Goal: Browse casually

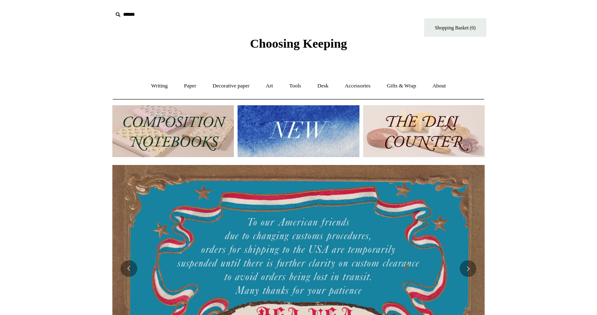
click at [193, 128] on img at bounding box center [172, 131] width 121 height 52
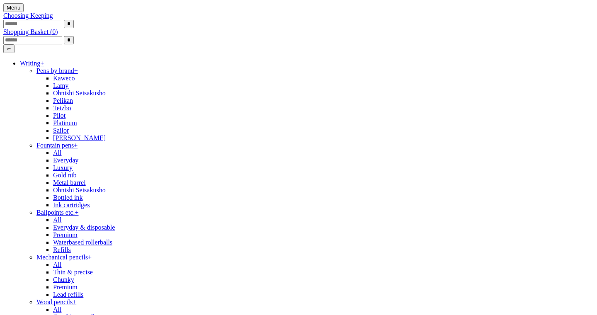
click at [44, 67] on link "Writing +" at bounding box center [32, 63] width 24 height 7
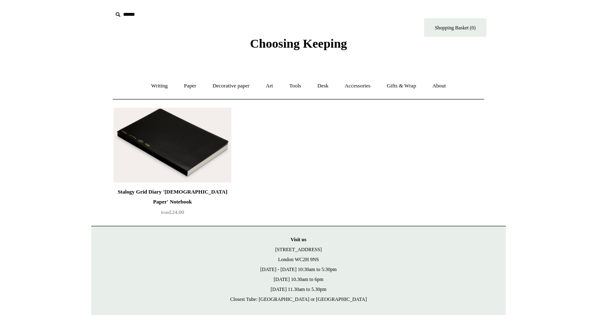
click at [204, 140] on img at bounding box center [173, 145] width 118 height 75
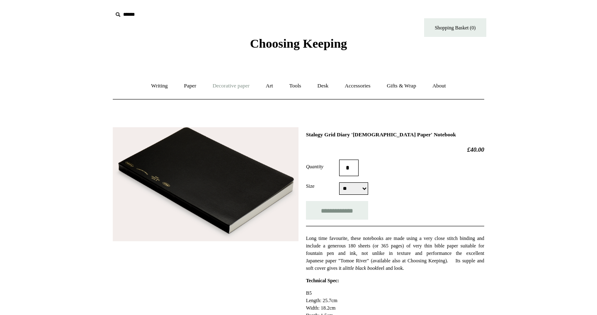
click at [237, 85] on link "Decorative paper +" at bounding box center [231, 86] width 52 height 22
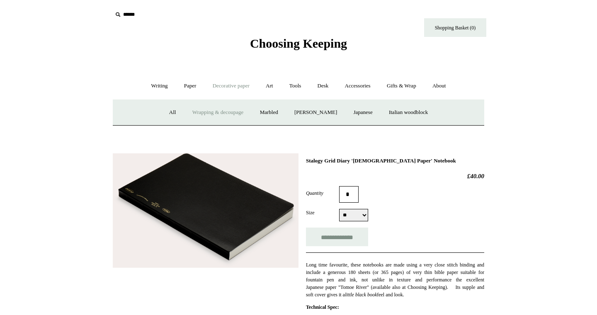
click at [217, 113] on link "Wrapping & decoupage" at bounding box center [218, 113] width 66 height 22
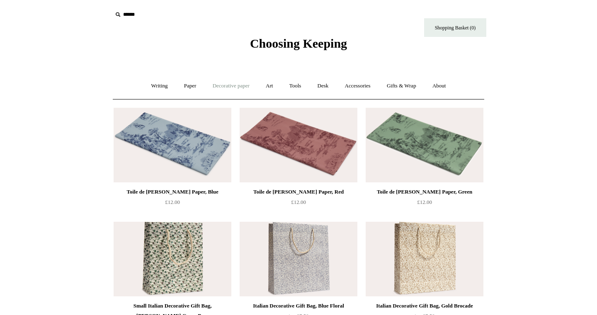
click at [241, 87] on link "Decorative paper +" at bounding box center [231, 86] width 52 height 22
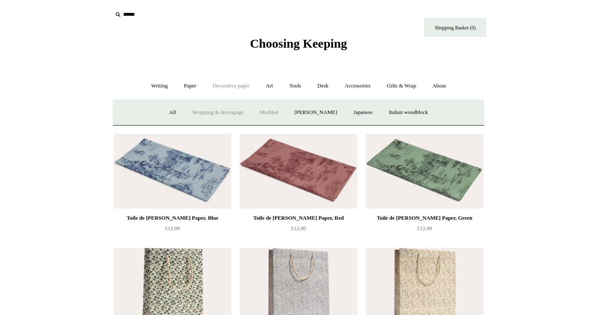
click at [269, 111] on link "Marbled" at bounding box center [268, 113] width 33 height 22
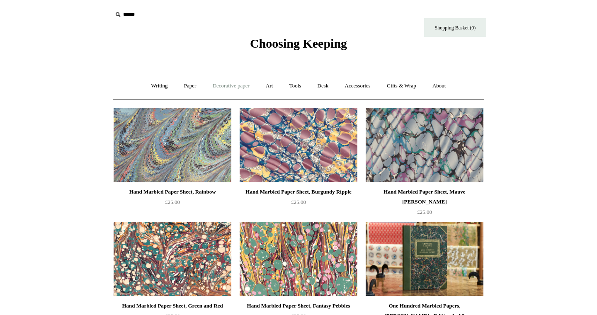
click at [235, 85] on link "Decorative paper +" at bounding box center [231, 86] width 52 height 22
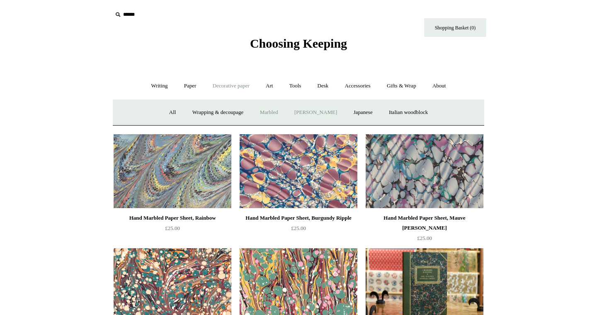
click at [314, 112] on link "[PERSON_NAME]" at bounding box center [316, 113] width 58 height 22
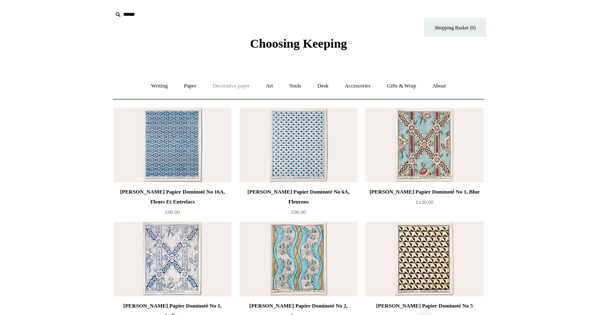
click at [234, 86] on link "Decorative paper +" at bounding box center [231, 86] width 52 height 22
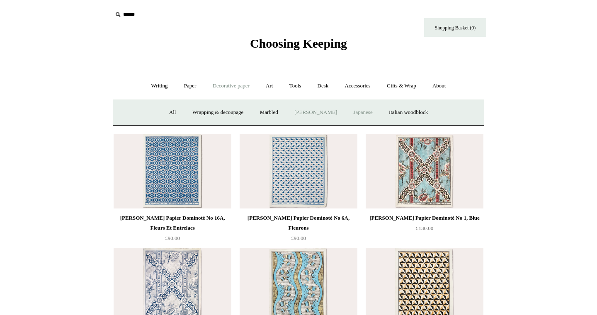
click at [369, 112] on link "Japanese" at bounding box center [363, 113] width 34 height 22
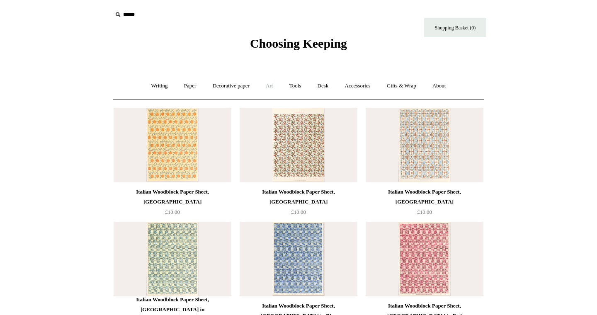
click at [271, 83] on link "Art +" at bounding box center [269, 86] width 22 height 22
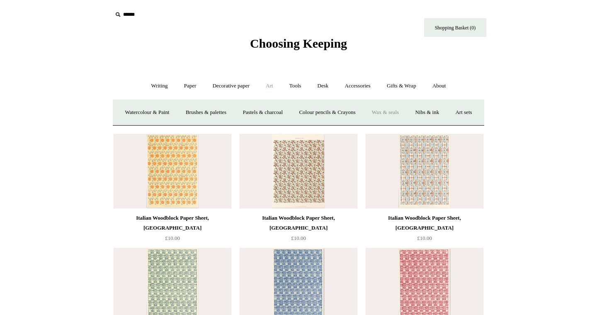
click at [406, 114] on link "Wax & seals" at bounding box center [385, 113] width 42 height 22
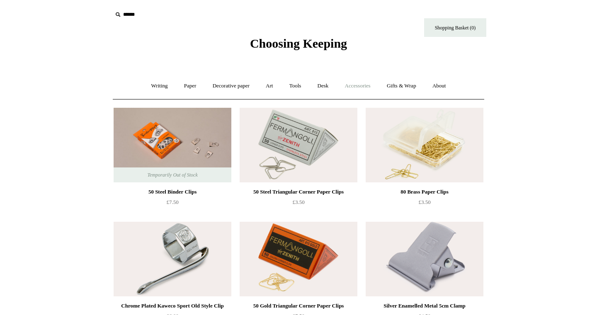
click at [371, 85] on link "Accessories +" at bounding box center [357, 86] width 41 height 22
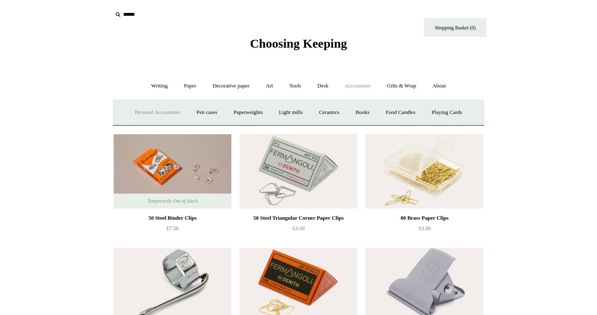
click at [158, 112] on link "Personal Accessories +" at bounding box center [157, 113] width 60 height 22
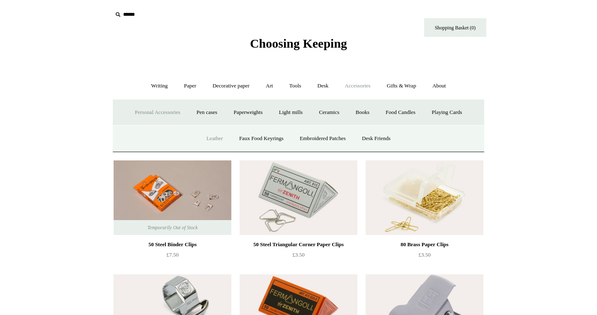
click at [215, 137] on link "Leather" at bounding box center [214, 139] width 31 height 22
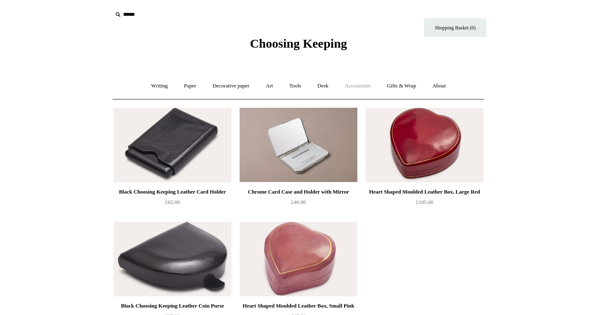
click at [349, 87] on link "Accessories +" at bounding box center [357, 86] width 41 height 22
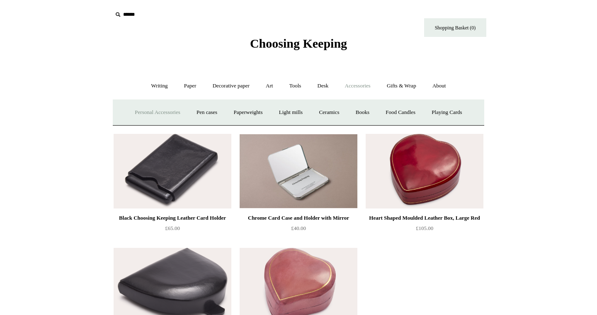
click at [158, 111] on link "Personal Accessories +" at bounding box center [157, 113] width 60 height 22
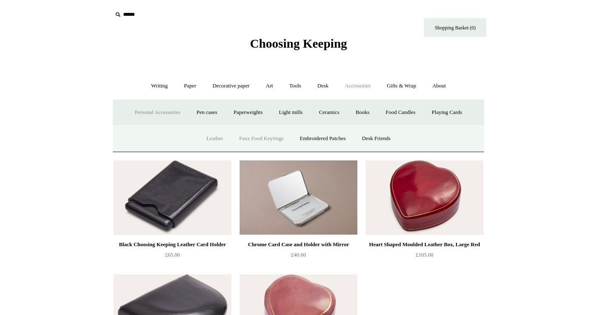
click at [257, 139] on link "Faux Food Keyrings" at bounding box center [261, 139] width 59 height 22
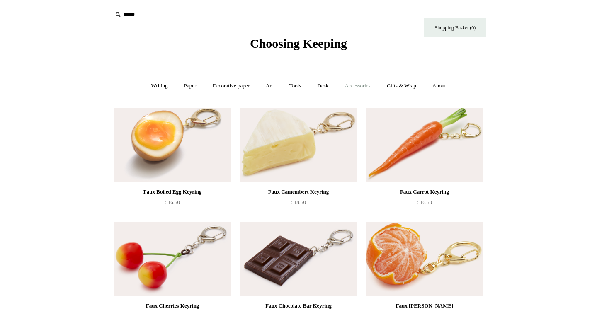
click at [368, 86] on link "Accessories +" at bounding box center [357, 86] width 41 height 22
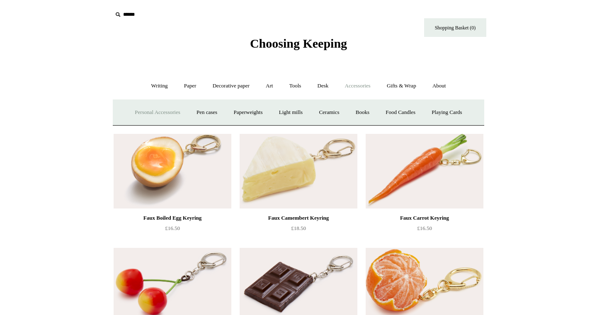
click at [163, 111] on link "Personal Accessories +" at bounding box center [157, 113] width 60 height 22
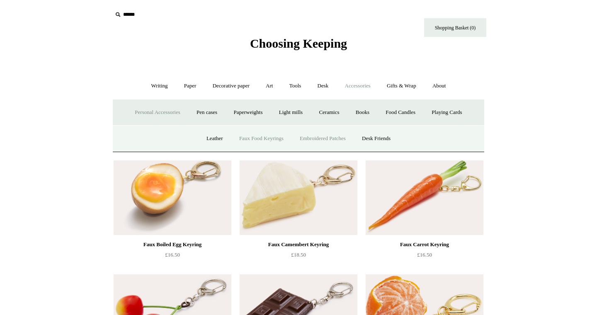
click at [322, 140] on link "Embroidered Patches" at bounding box center [322, 139] width 61 height 22
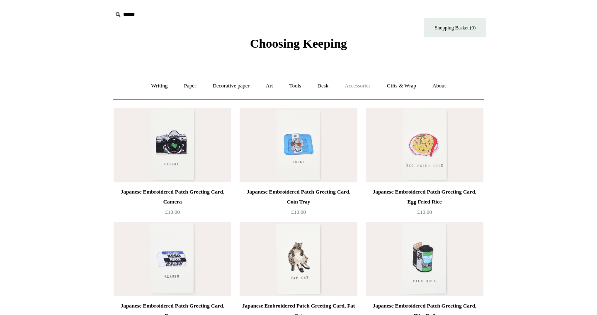
click at [356, 84] on link "Accessories +" at bounding box center [357, 86] width 41 height 22
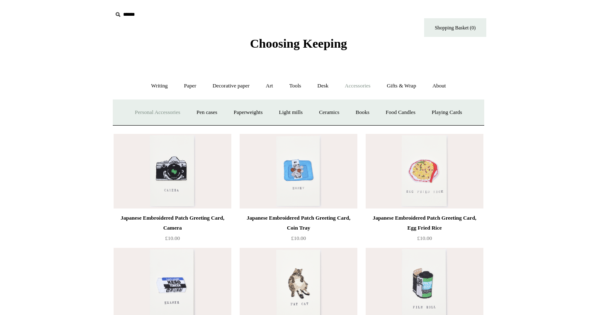
click at [167, 112] on link "Personal Accessories +" at bounding box center [157, 113] width 60 height 22
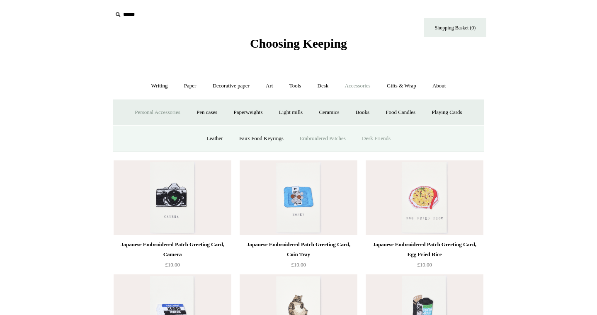
click at [380, 140] on link "Desk Friends" at bounding box center [376, 139] width 44 height 22
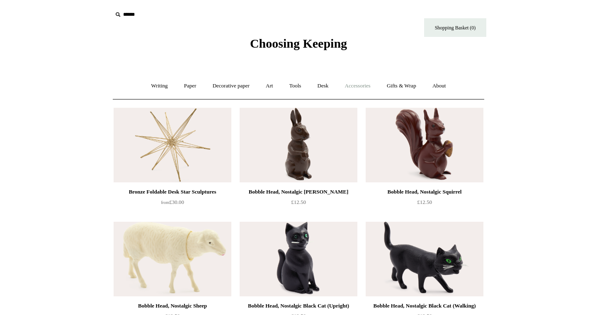
click at [361, 86] on link "Accessories +" at bounding box center [357, 86] width 41 height 22
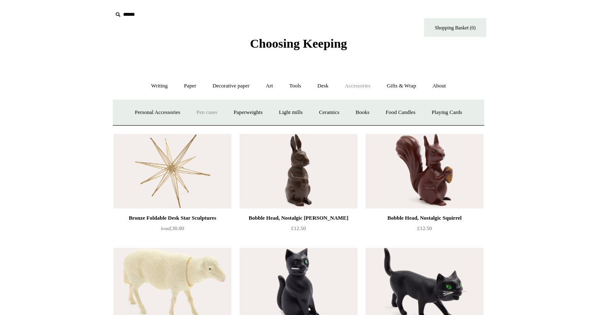
click at [204, 112] on link "Pen cases" at bounding box center [207, 113] width 36 height 22
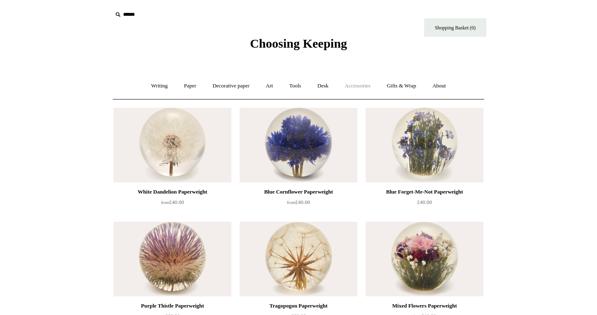
click at [363, 89] on link "Accessories +" at bounding box center [357, 86] width 41 height 22
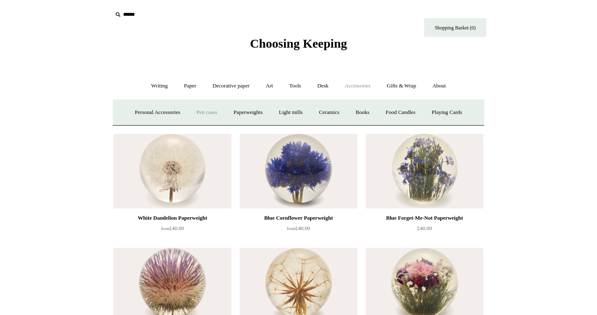
click at [211, 111] on link "Pen cases" at bounding box center [207, 113] width 36 height 22
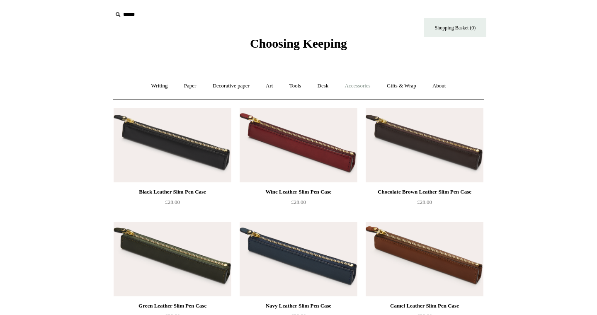
click at [367, 89] on link "Accessories +" at bounding box center [357, 86] width 41 height 22
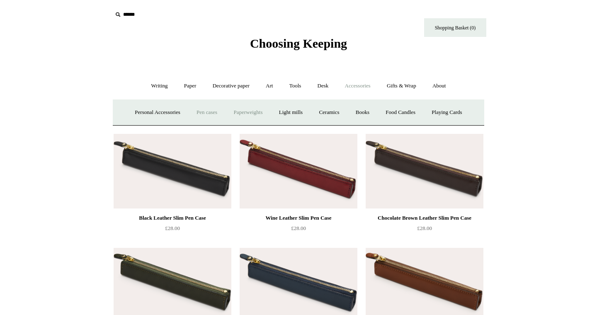
click at [249, 114] on link "Paperweights +" at bounding box center [248, 113] width 44 height 22
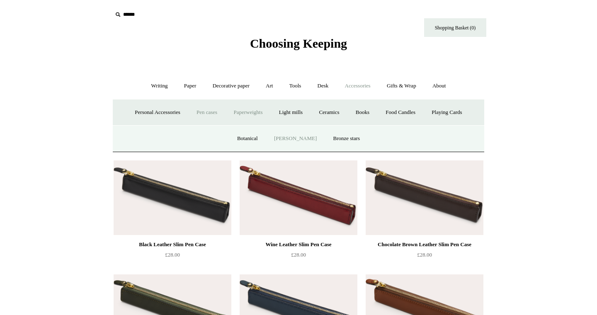
click at [293, 140] on link "[PERSON_NAME]" at bounding box center [295, 139] width 58 height 22
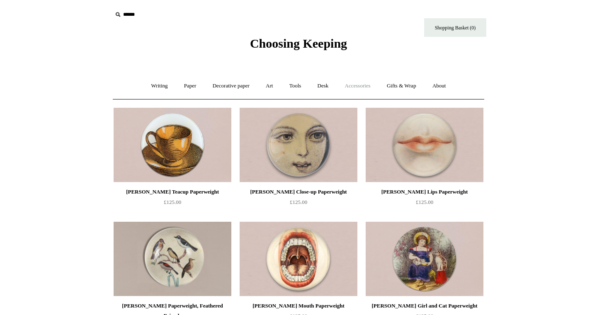
click at [362, 85] on link "Accessories +" at bounding box center [357, 86] width 41 height 22
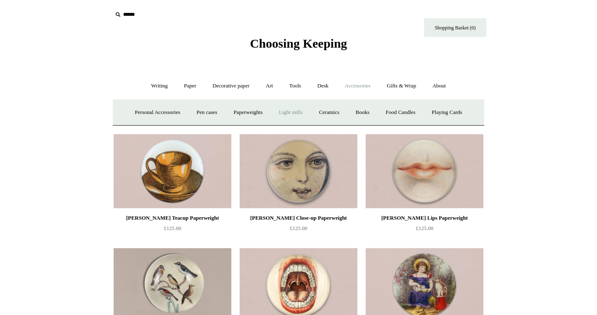
click at [300, 113] on link "Light mills" at bounding box center [290, 113] width 39 height 22
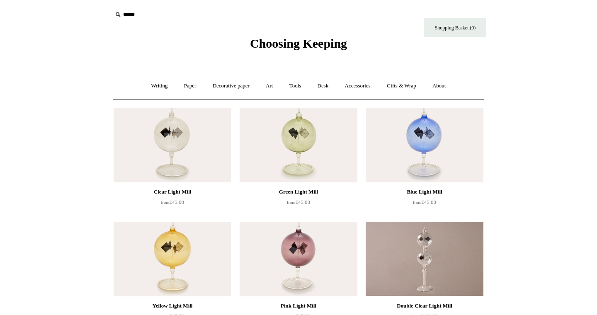
scroll to position [0, 0]
click at [171, 157] on img at bounding box center [173, 145] width 118 height 75
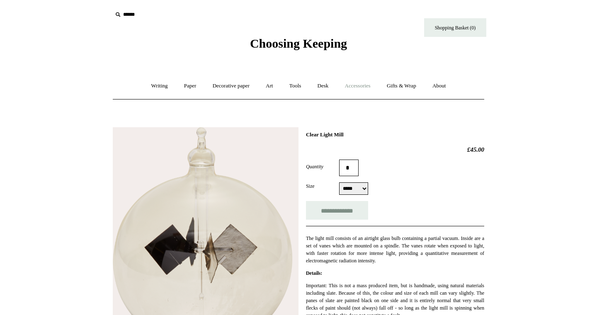
click at [363, 85] on link "Accessories +" at bounding box center [357, 86] width 41 height 22
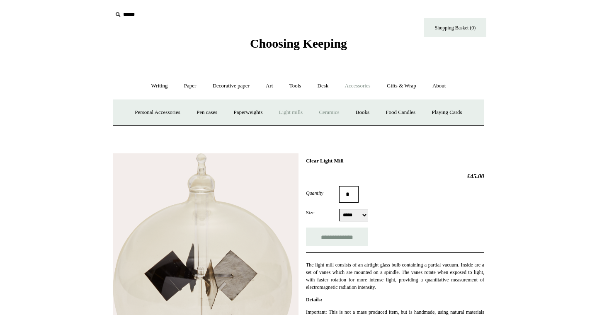
click at [331, 111] on link "Ceramics +" at bounding box center [328, 113] width 35 height 22
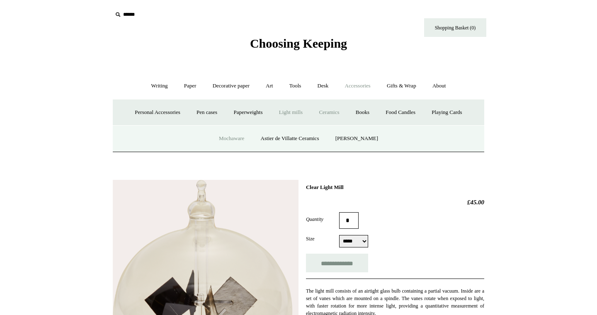
click at [228, 138] on link "Mochaware" at bounding box center [231, 139] width 40 height 22
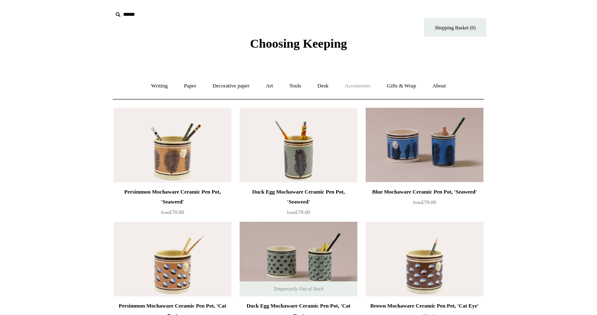
click at [365, 87] on link "Accessories +" at bounding box center [357, 86] width 41 height 22
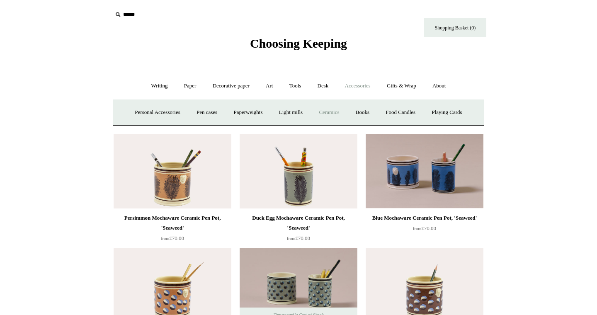
click at [332, 110] on link "Ceramics +" at bounding box center [328, 113] width 35 height 22
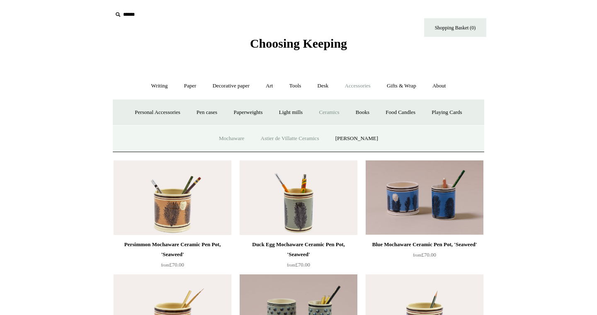
click at [295, 138] on link "Astier de Villatte Ceramics" at bounding box center [289, 139] width 73 height 22
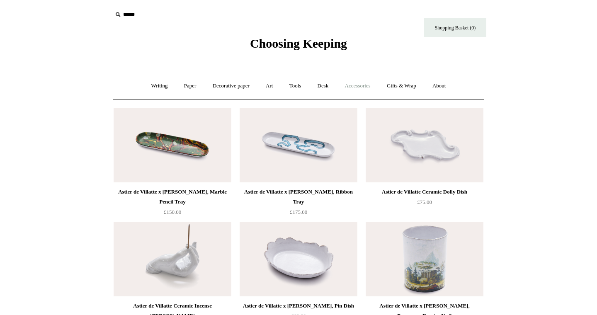
click at [363, 87] on link "Accessories +" at bounding box center [357, 86] width 41 height 22
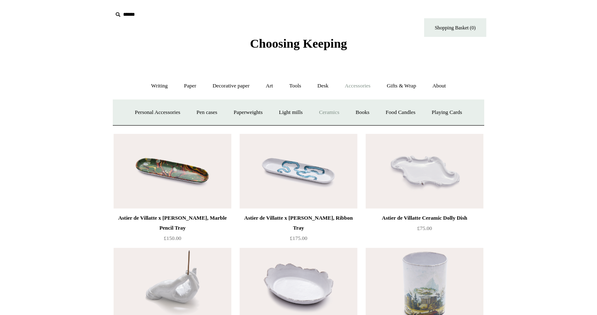
click at [325, 111] on link "Ceramics +" at bounding box center [328, 113] width 35 height 22
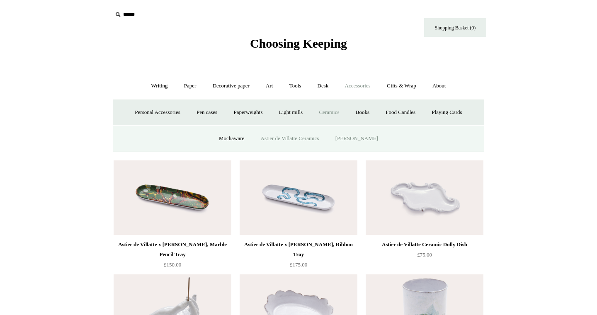
click at [354, 138] on link "[PERSON_NAME]" at bounding box center [357, 139] width 58 height 22
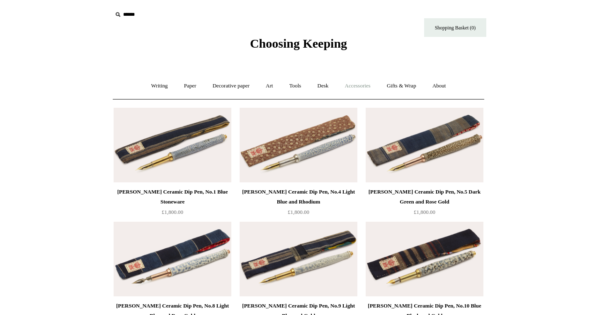
click at [367, 85] on link "Accessories +" at bounding box center [357, 86] width 41 height 22
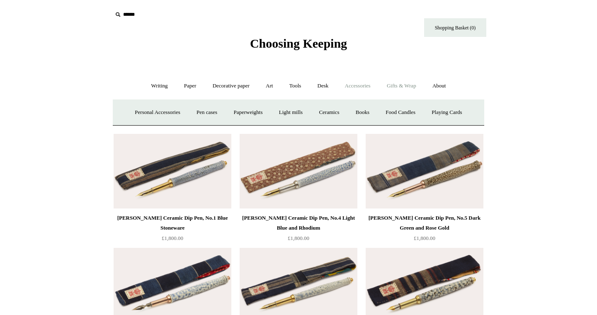
click at [396, 87] on link "Gifts & Wrap +" at bounding box center [401, 86] width 44 height 22
click at [322, 112] on link "Tags & labels" at bounding box center [318, 113] width 44 height 22
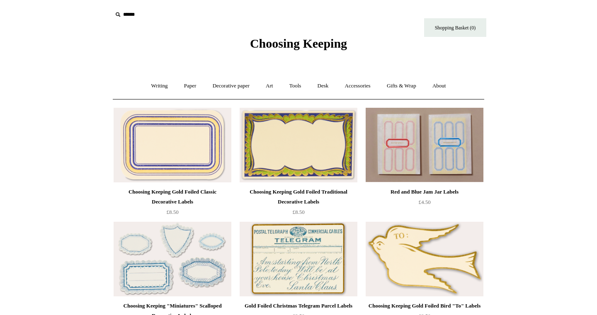
click at [164, 155] on img at bounding box center [173, 145] width 118 height 75
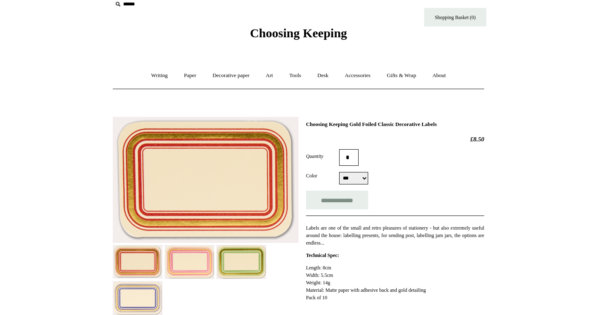
scroll to position [41, 0]
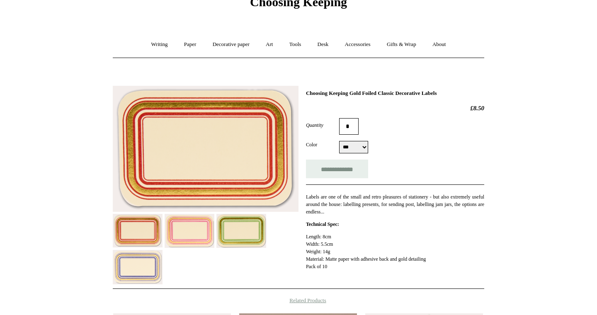
click at [258, 248] on div "Choosing Keeping Gold Foiled Classic Decorative Labels £8.50 Quantity * Color *…" at bounding box center [298, 185] width 371 height 210
click at [240, 235] on img at bounding box center [241, 231] width 50 height 34
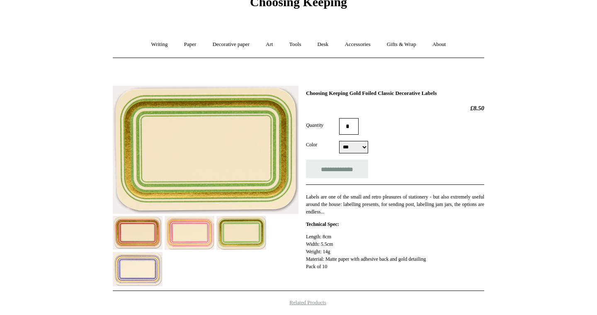
click at [193, 235] on img at bounding box center [189, 233] width 50 height 34
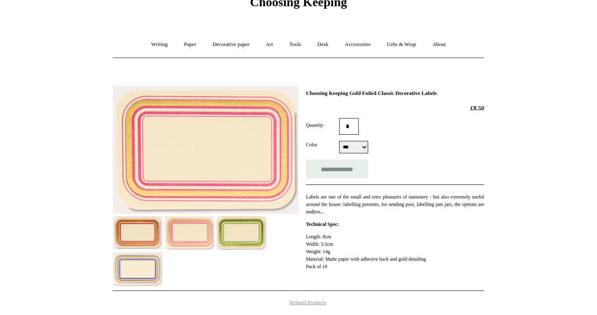
click at [153, 233] on img at bounding box center [138, 233] width 50 height 34
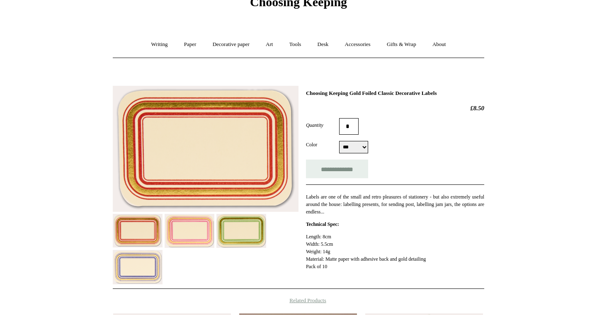
click at [150, 274] on img at bounding box center [138, 267] width 50 height 34
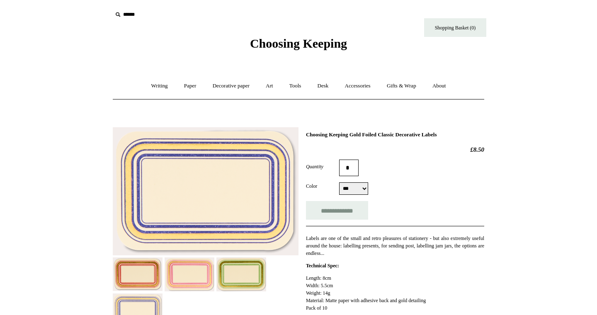
scroll to position [0, 0]
click at [408, 87] on link "Gifts & Wrap +" at bounding box center [401, 86] width 44 height 22
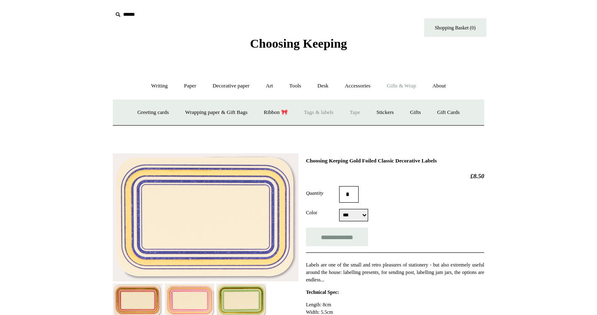
click at [360, 110] on link "Tape" at bounding box center [354, 113] width 25 height 22
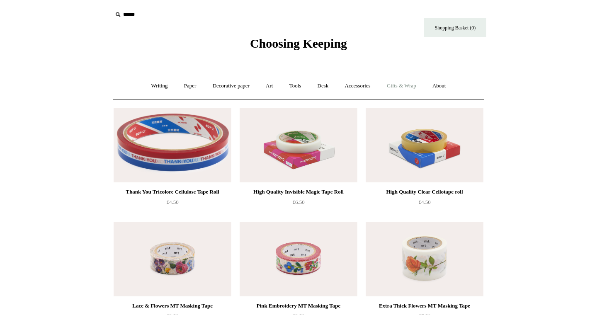
click at [399, 90] on link "Gifts & Wrap +" at bounding box center [401, 86] width 44 height 22
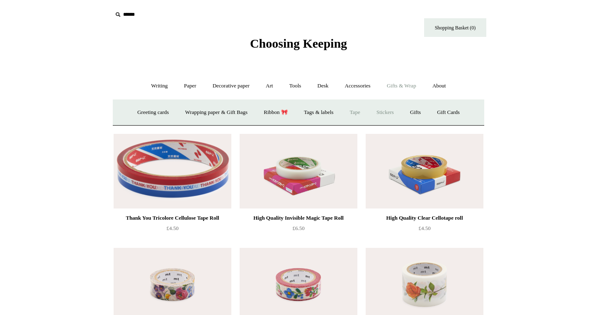
click at [377, 115] on link "Stickers" at bounding box center [385, 113] width 32 height 22
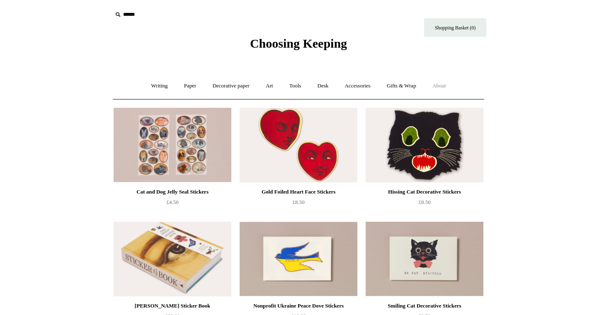
click at [448, 86] on link "About +" at bounding box center [439, 86] width 29 height 22
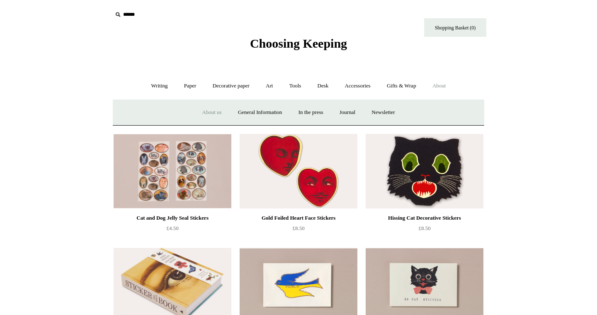
click at [211, 108] on link "About us" at bounding box center [211, 113] width 34 height 22
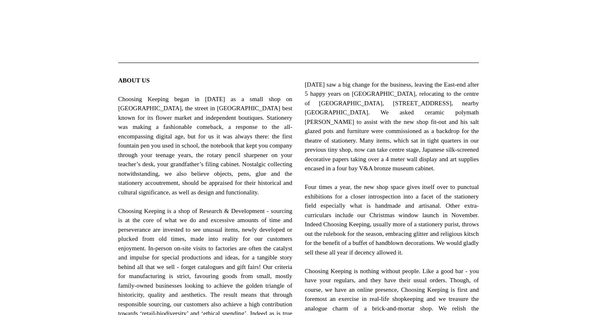
scroll to position [260, 0]
